Goal: Find specific page/section: Find specific page/section

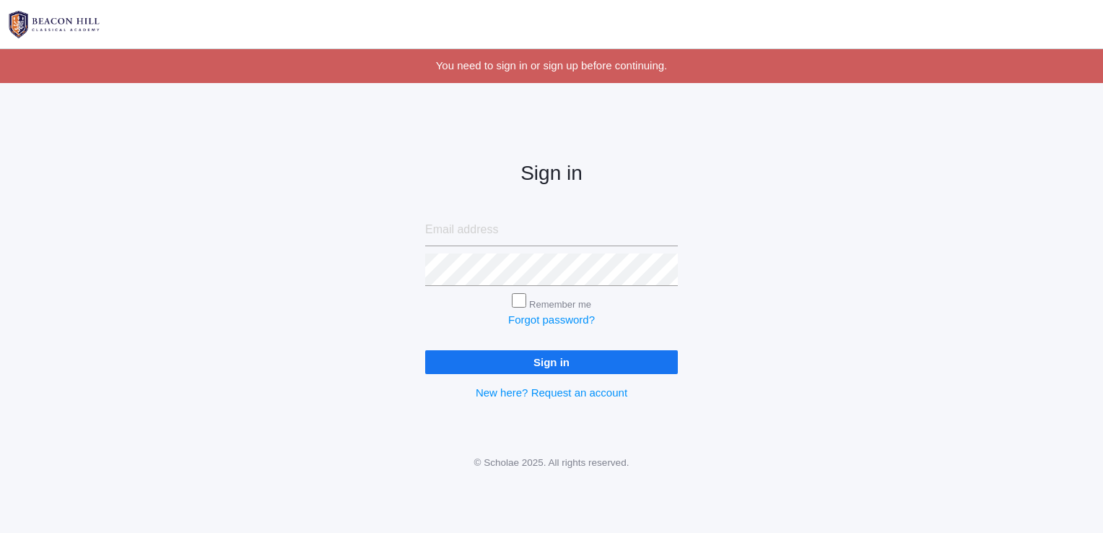
type input "[EMAIL_ADDRESS][DOMAIN_NAME]"
click at [541, 357] on input "Sign in" at bounding box center [551, 362] width 253 height 24
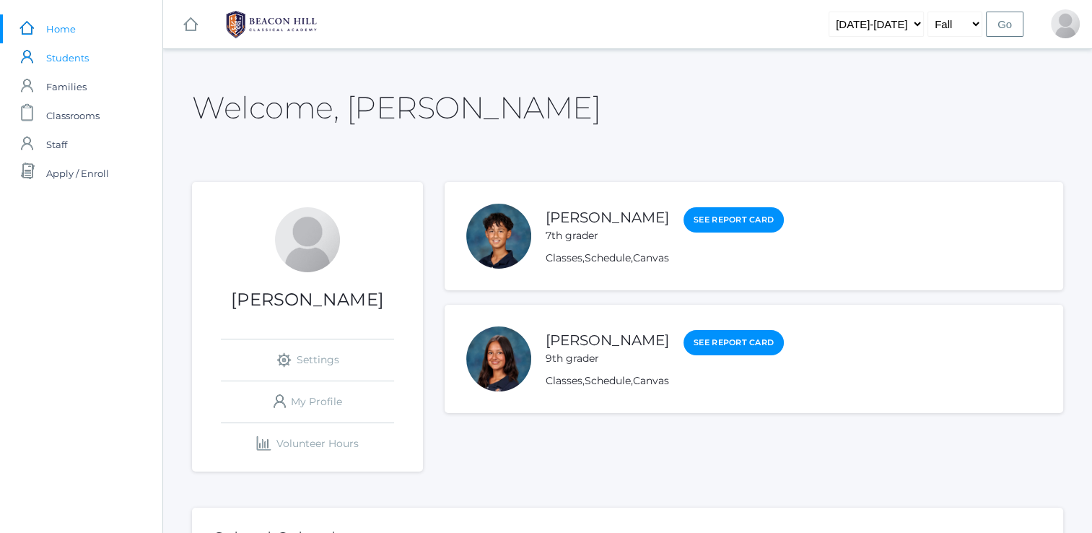
click at [71, 61] on span "Students" at bounding box center [67, 57] width 43 height 29
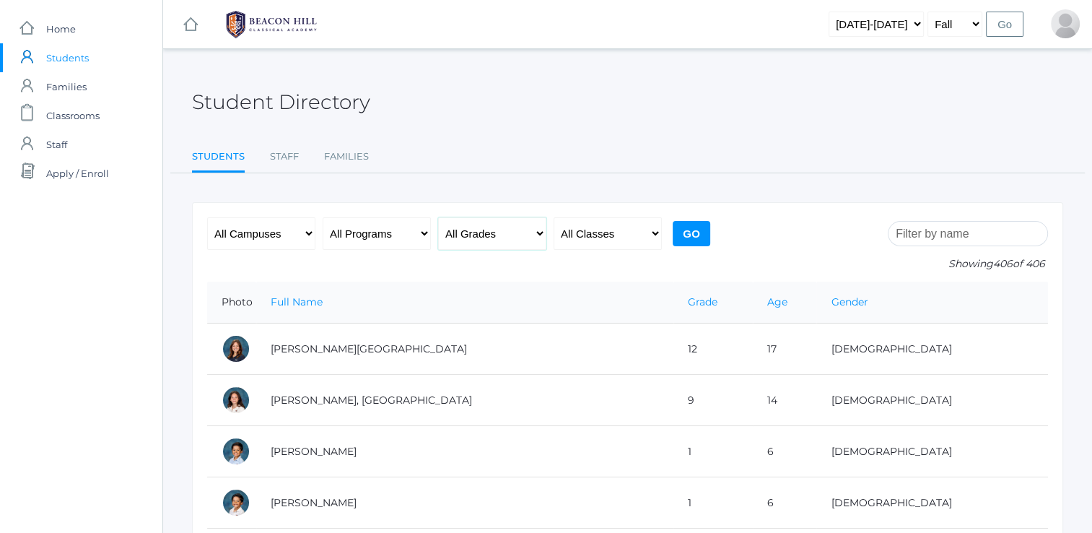
click at [497, 238] on select "All Grades Grammar - Kindergarten - 1st Grade - 2nd Grade - 3rd Grade - 4th Gra…" at bounding box center [492, 233] width 108 height 32
select select "11"
click at [438, 217] on select "All Grades Grammar - Kindergarten - 1st Grade - 2nd Grade - 3rd Grade - 4th Gra…" at bounding box center [492, 233] width 108 height 32
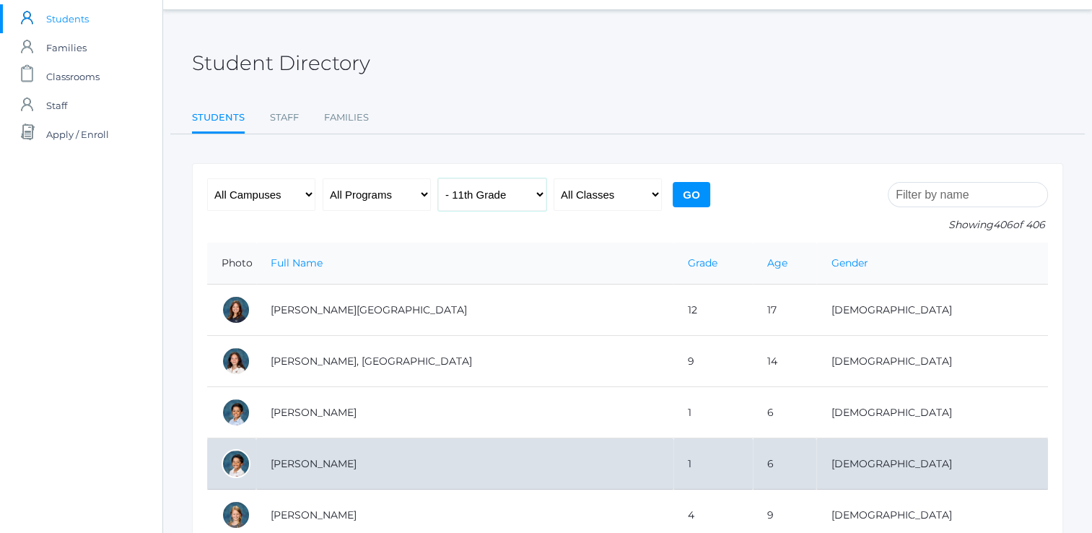
scroll to position [40, 0]
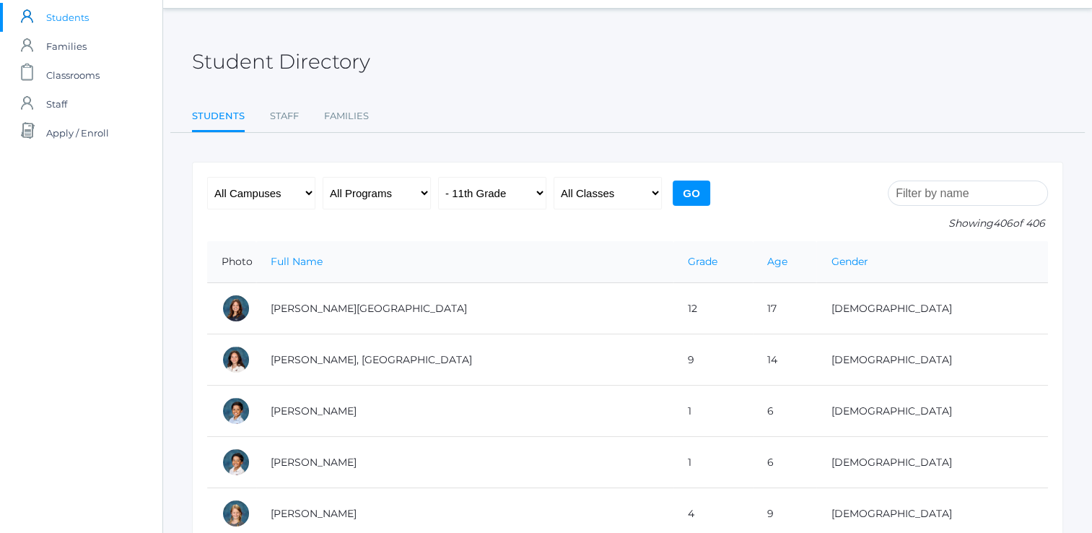
click at [696, 192] on input "Go" at bounding box center [692, 192] width 38 height 25
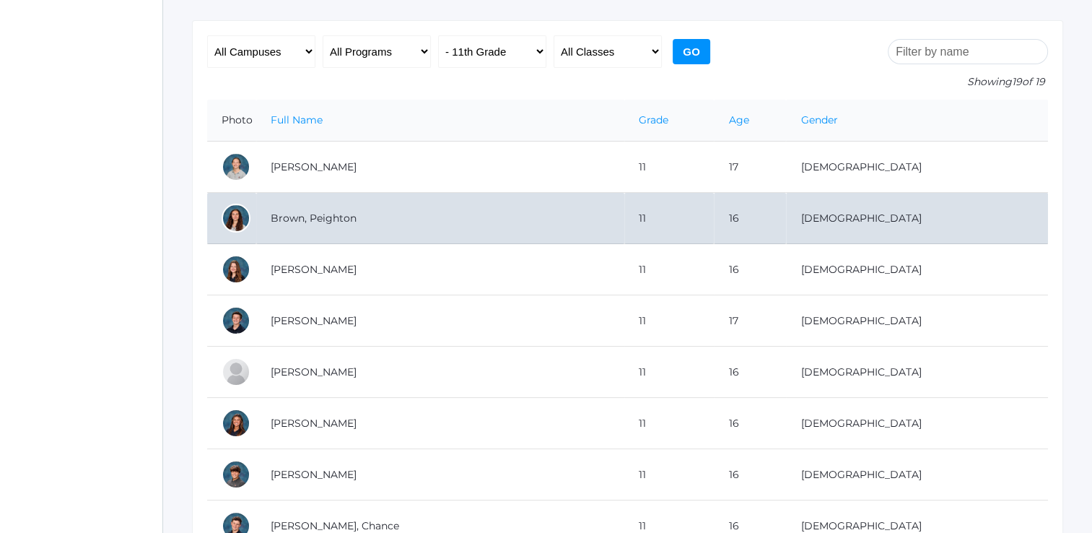
scroll to position [188, 0]
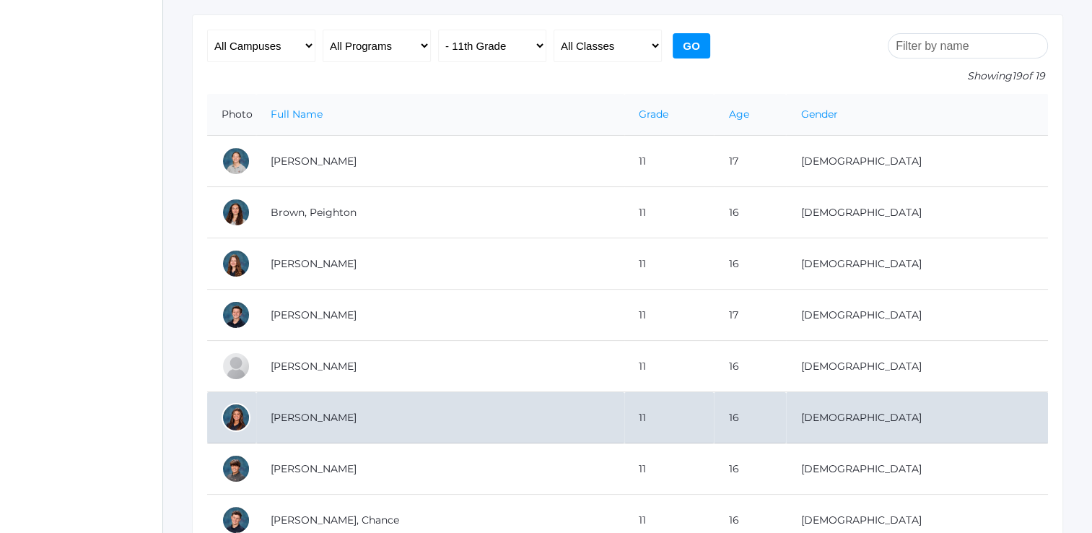
click at [301, 417] on td "Finfrock, Alexis" at bounding box center [440, 417] width 368 height 51
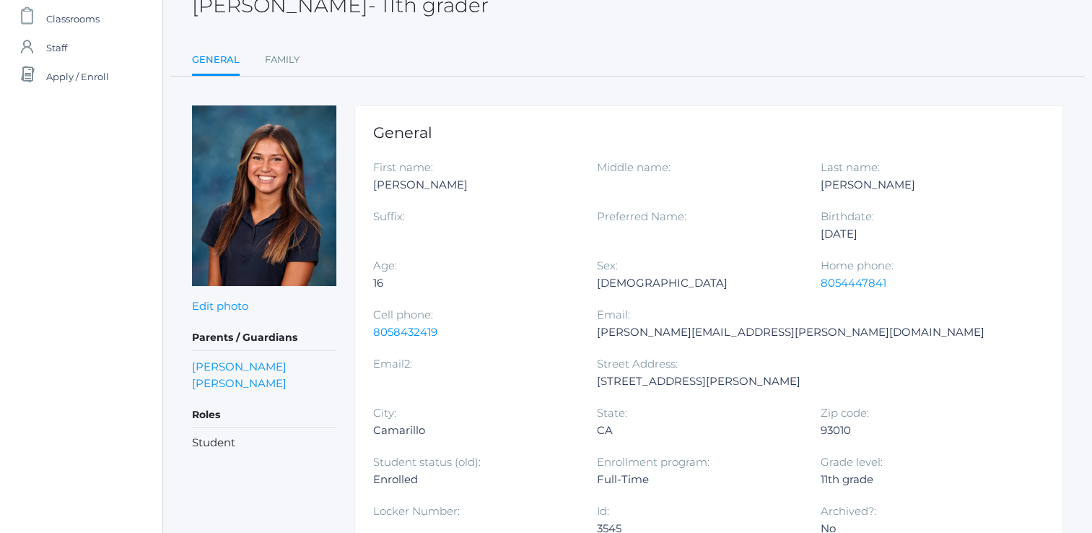
scroll to position [156, 0]
